Goal: Transaction & Acquisition: Purchase product/service

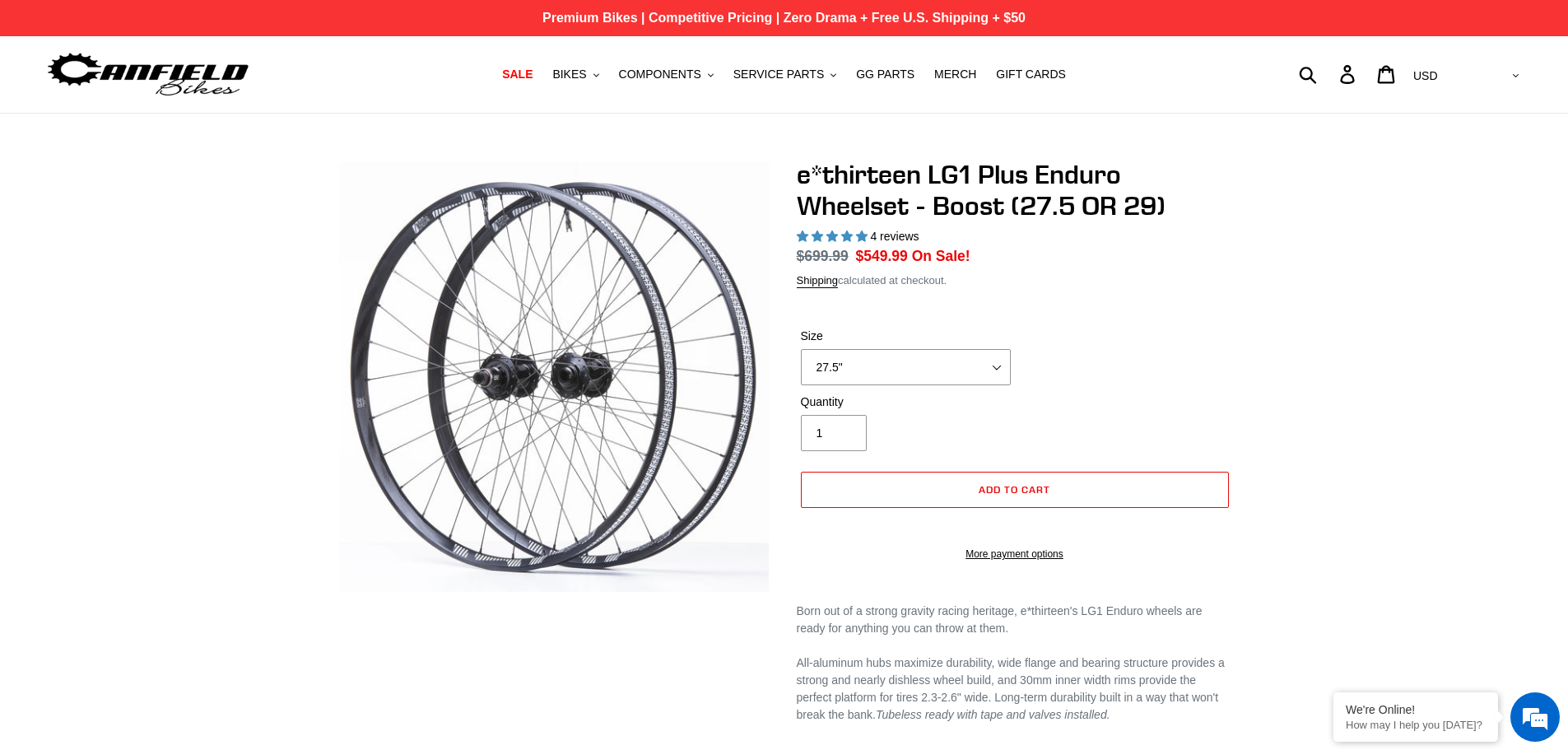
select select "highest-rating"
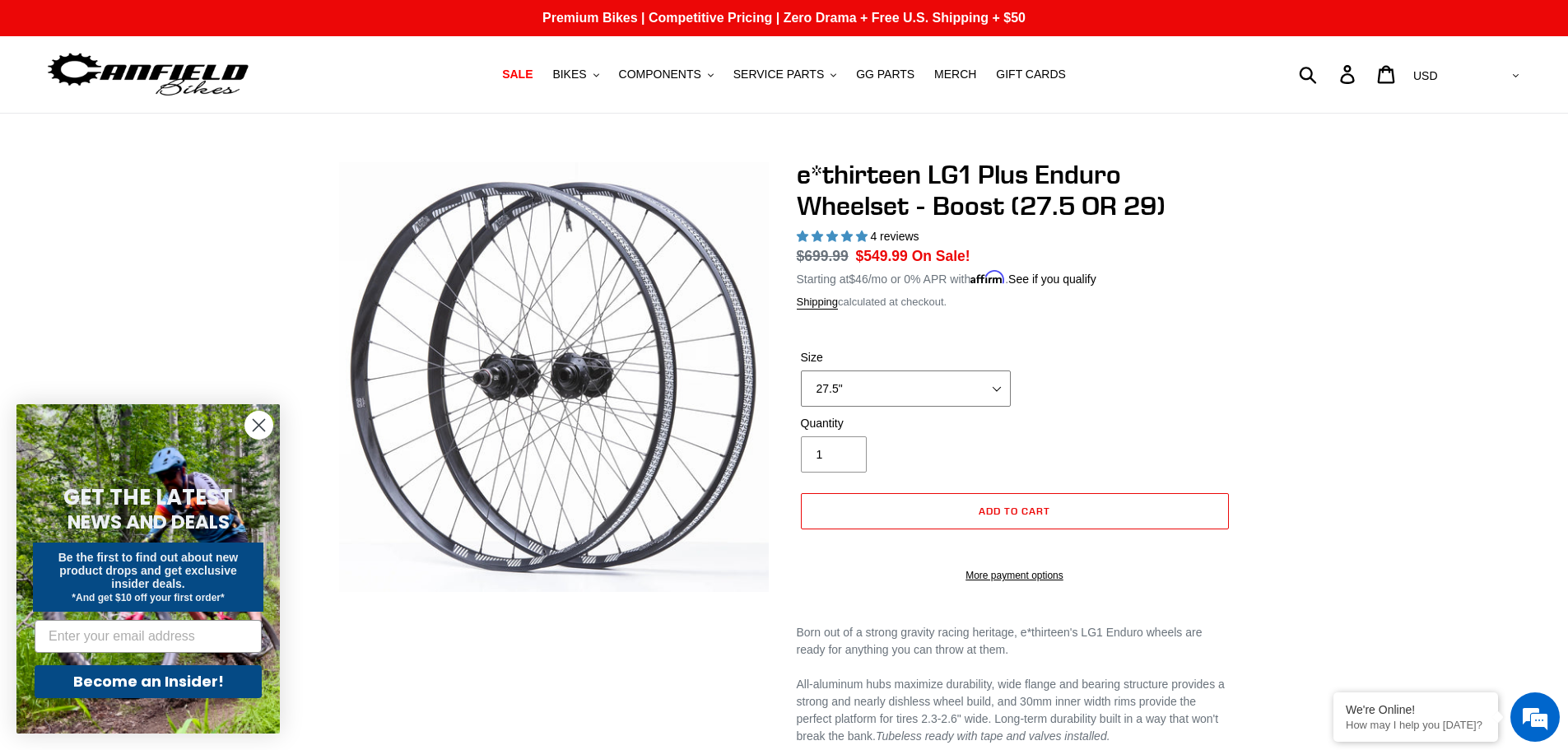
click at [889, 389] on select "27.5" 29"" at bounding box center [906, 389] width 210 height 36
click at [801, 371] on select "27.5" 29"" at bounding box center [906, 389] width 210 height 36
click at [1153, 417] on div "Quantity 1" at bounding box center [1014, 448] width 436 height 66
drag, startPoint x: 964, startPoint y: 393, endPoint x: 955, endPoint y: 400, distance: 11.4
click at [964, 393] on select "27.5" 29"" at bounding box center [906, 389] width 210 height 36
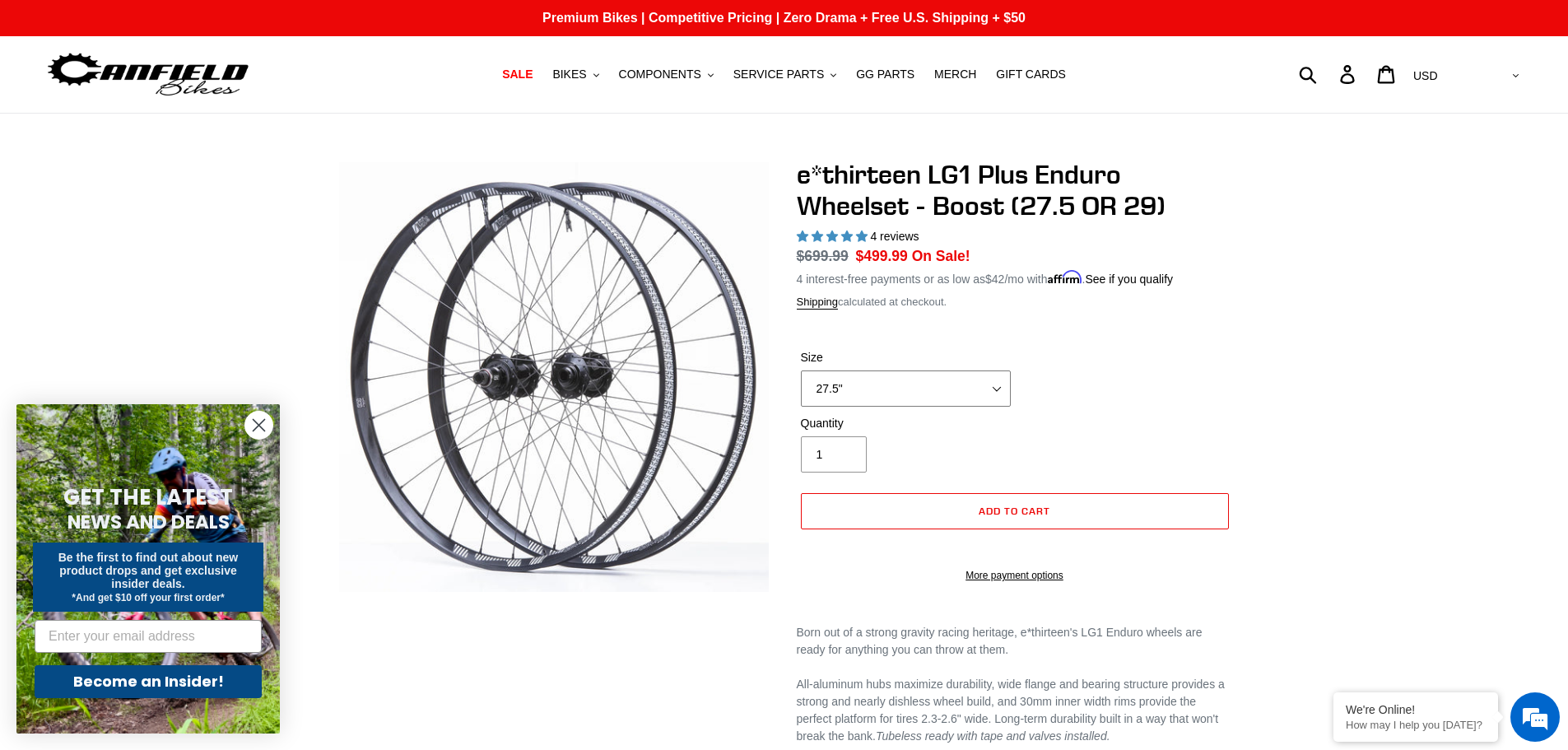
click at [801, 371] on select "27.5" 29"" at bounding box center [906, 389] width 210 height 36
click at [944, 392] on select "27.5" 29"" at bounding box center [906, 389] width 210 height 36
select select "29""
click at [801, 371] on select "27.5" 29"" at bounding box center [906, 389] width 210 height 36
click at [1122, 439] on div "Quantity 1" at bounding box center [1014, 448] width 436 height 66
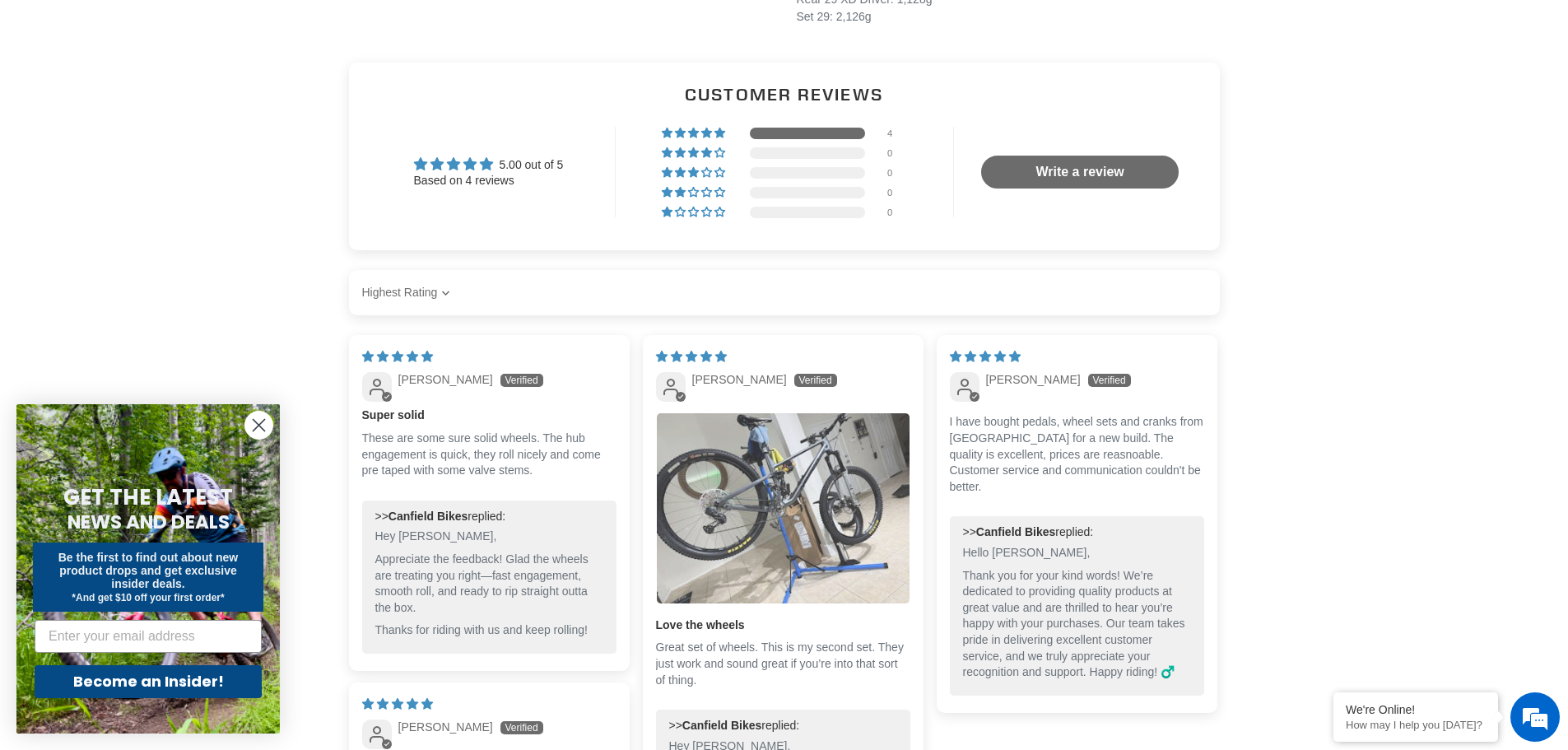
scroll to position [1565, 0]
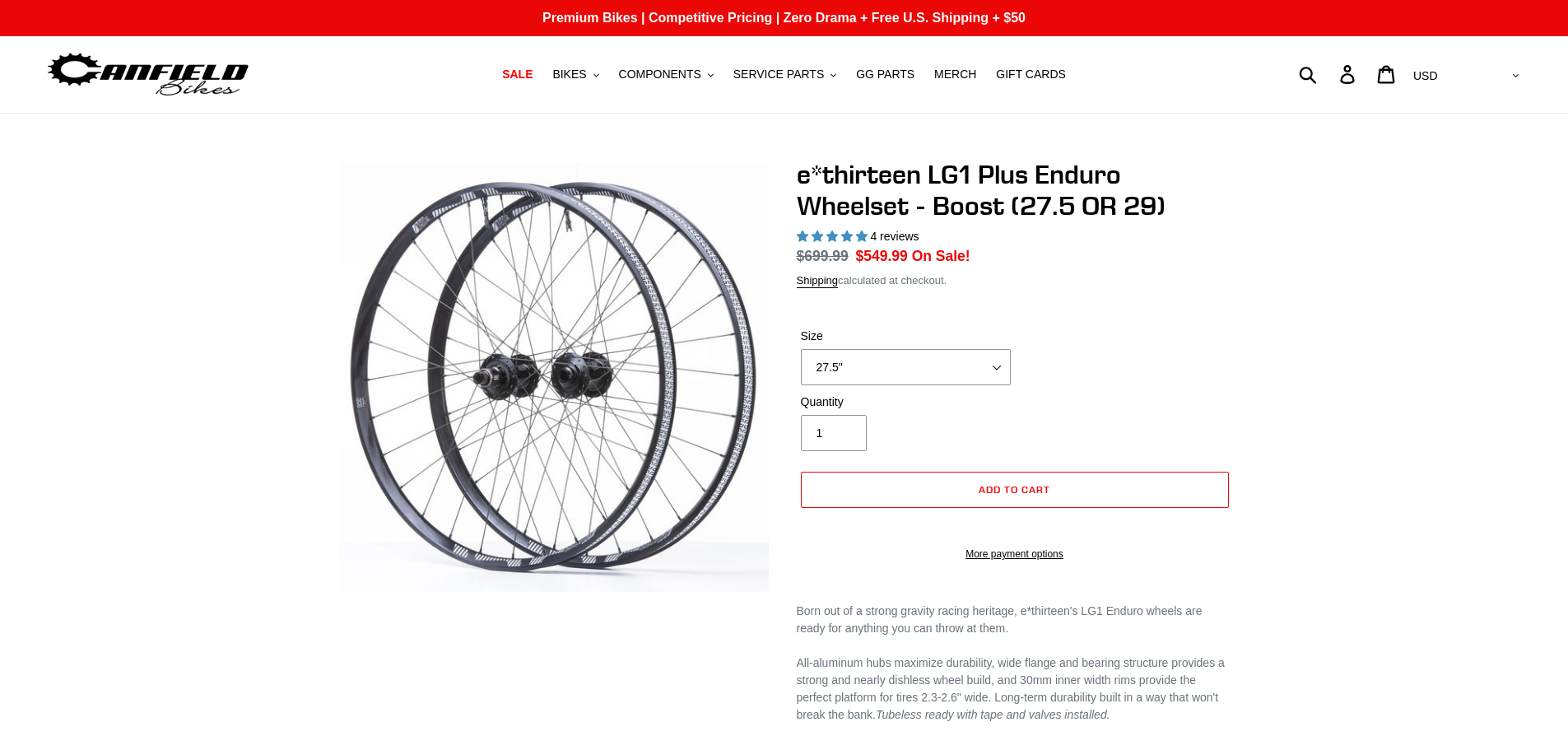
select select "highest-rating"
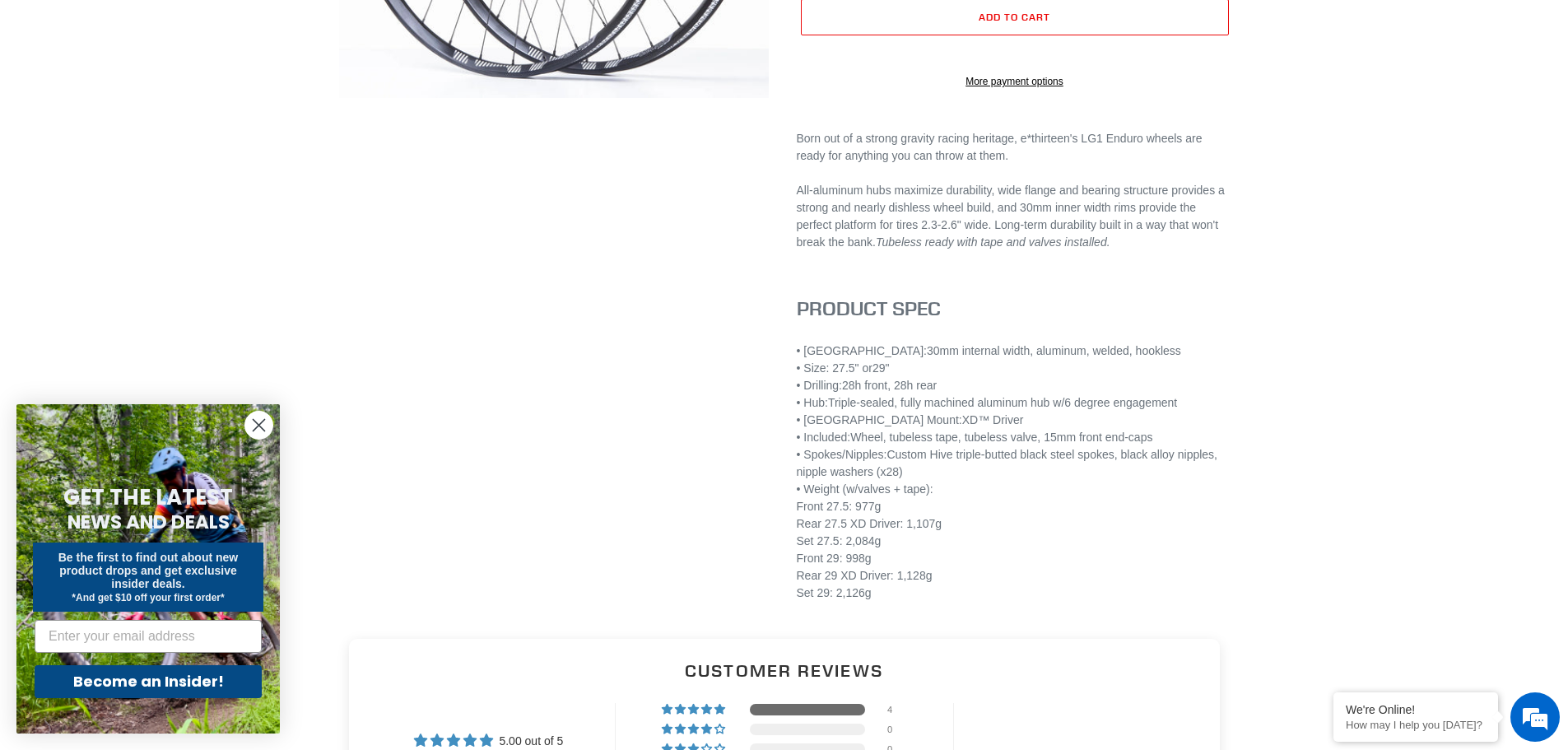
scroll to position [906, 0]
